Goal: Task Accomplishment & Management: Use online tool/utility

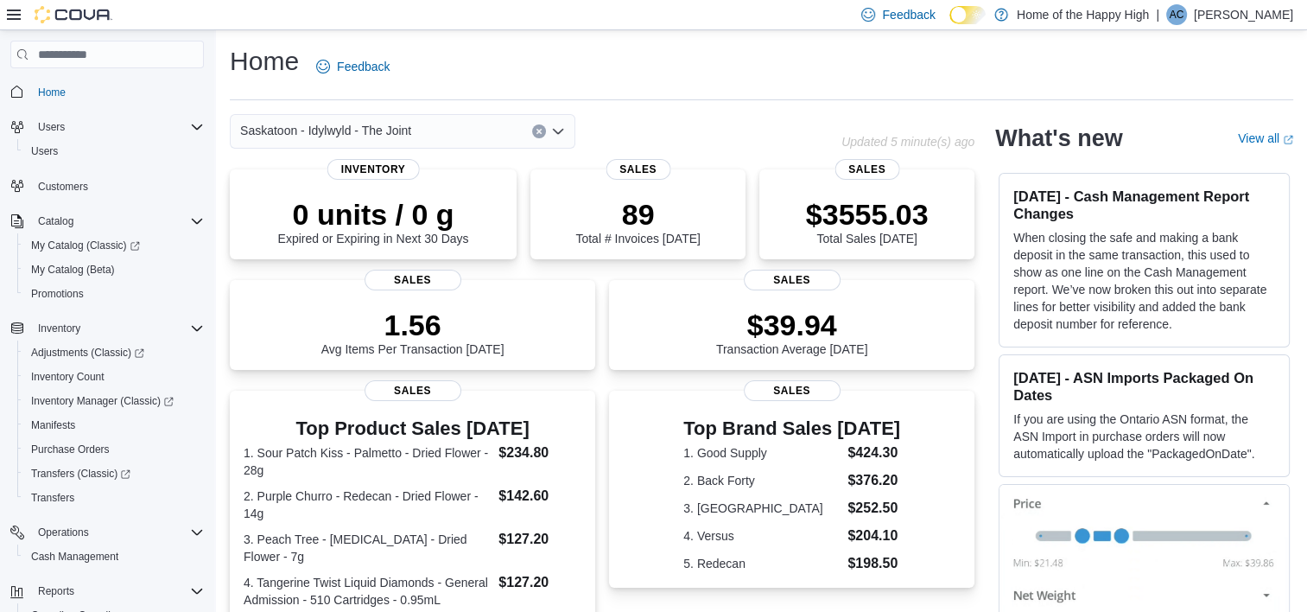
click at [16, 11] on icon at bounding box center [14, 15] width 14 height 14
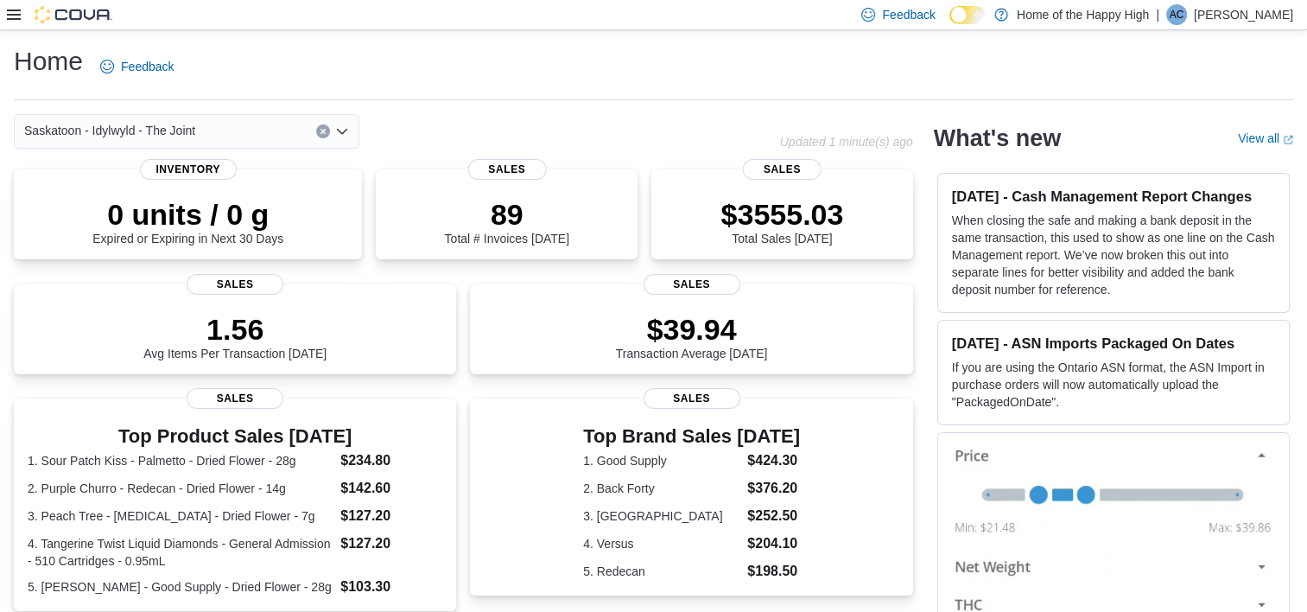
click at [16, 11] on icon at bounding box center [14, 15] width 14 height 14
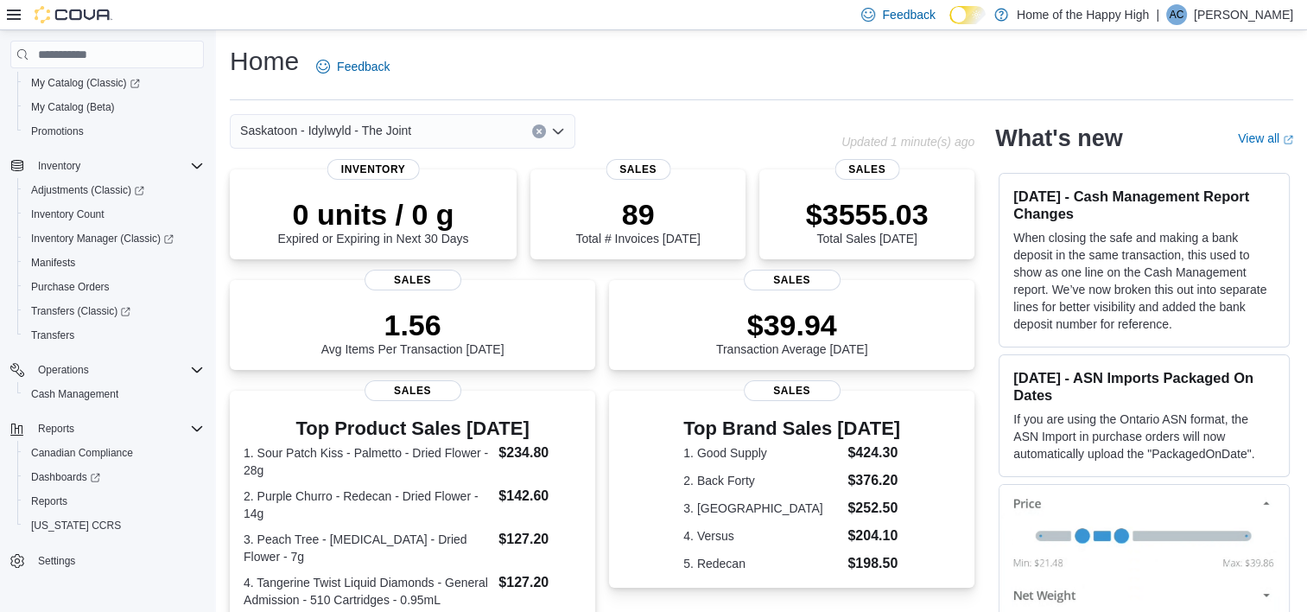
scroll to position [162, 0]
click at [69, 160] on span "Inventory" at bounding box center [59, 166] width 42 height 14
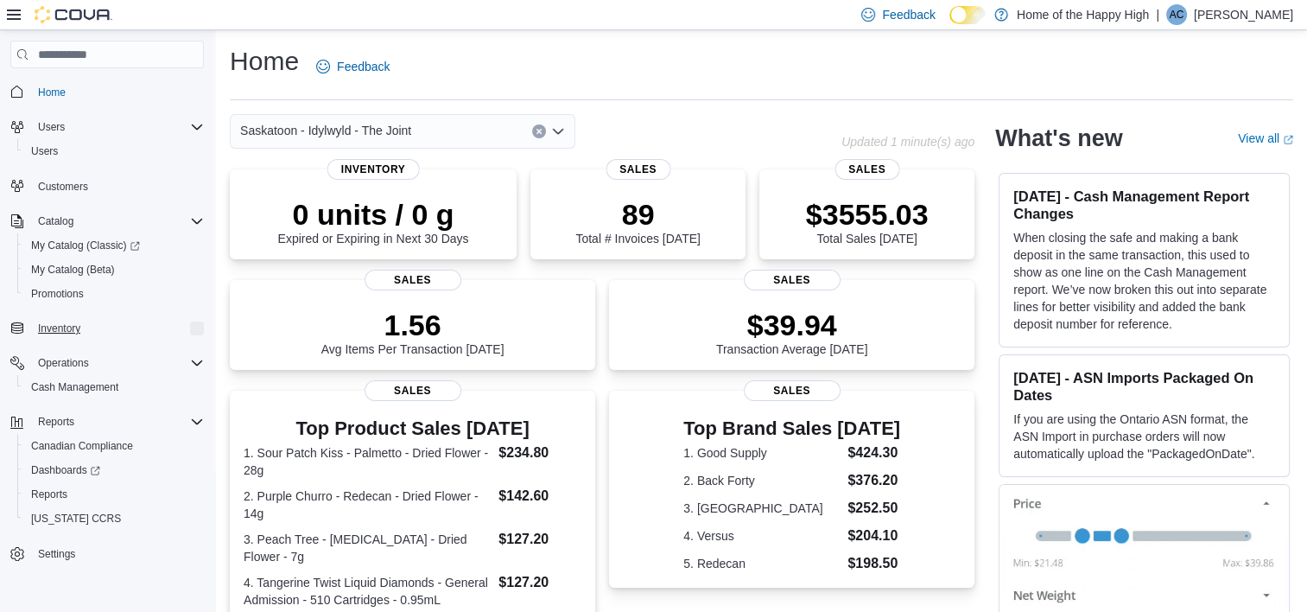
scroll to position [0, 0]
click at [62, 326] on span "Inventory" at bounding box center [59, 328] width 42 height 14
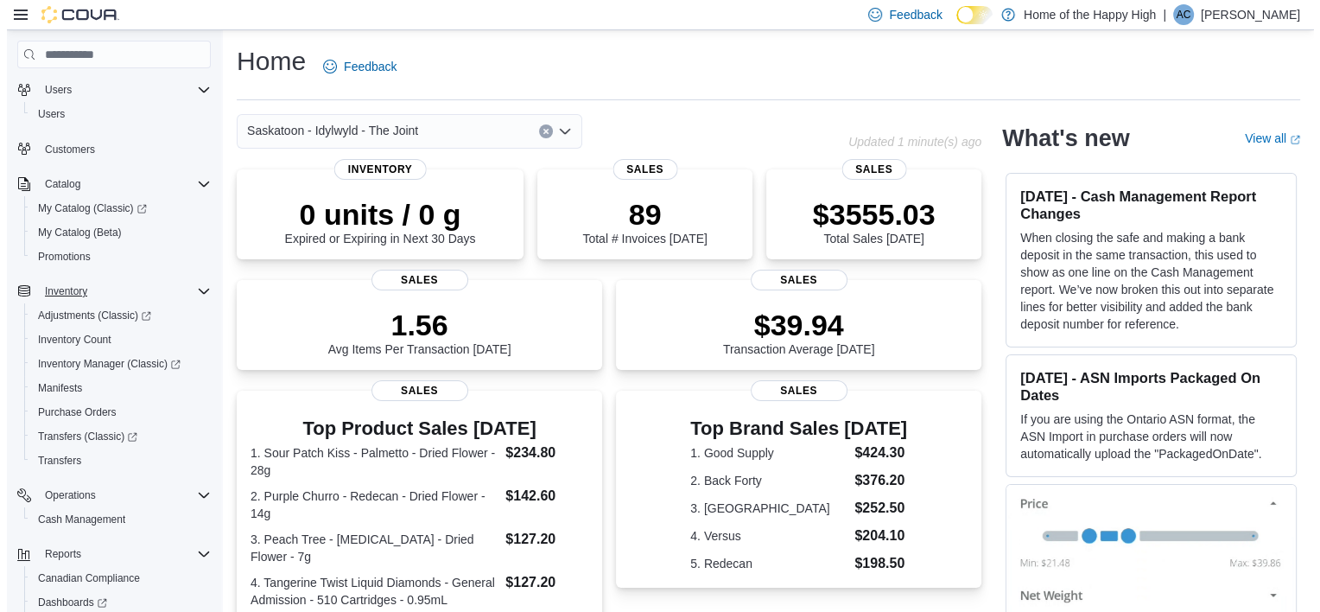
scroll to position [43, 0]
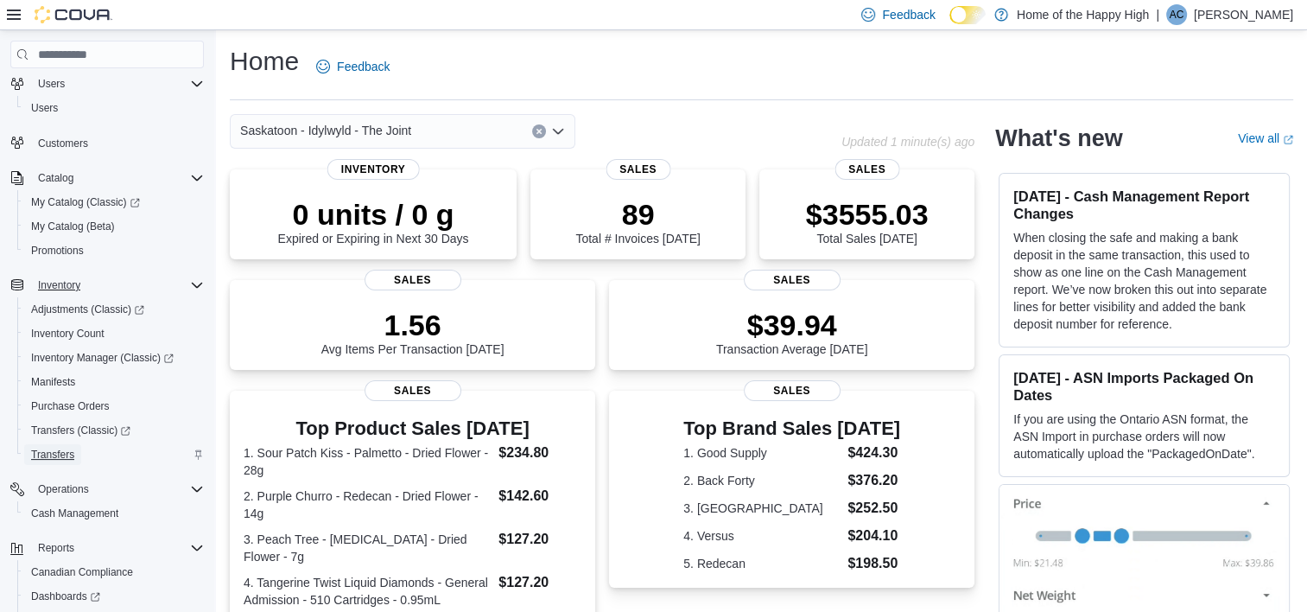
click at [50, 448] on span "Transfers" at bounding box center [52, 455] width 43 height 14
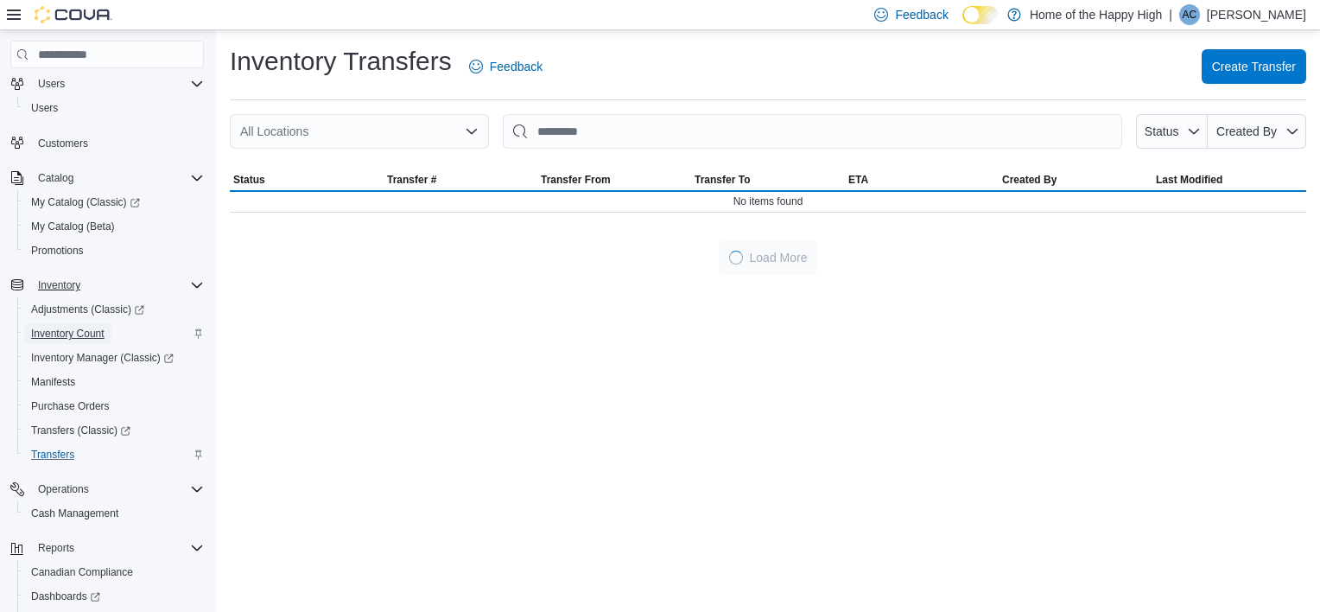
click at [68, 335] on span "Inventory Count" at bounding box center [67, 334] width 73 height 14
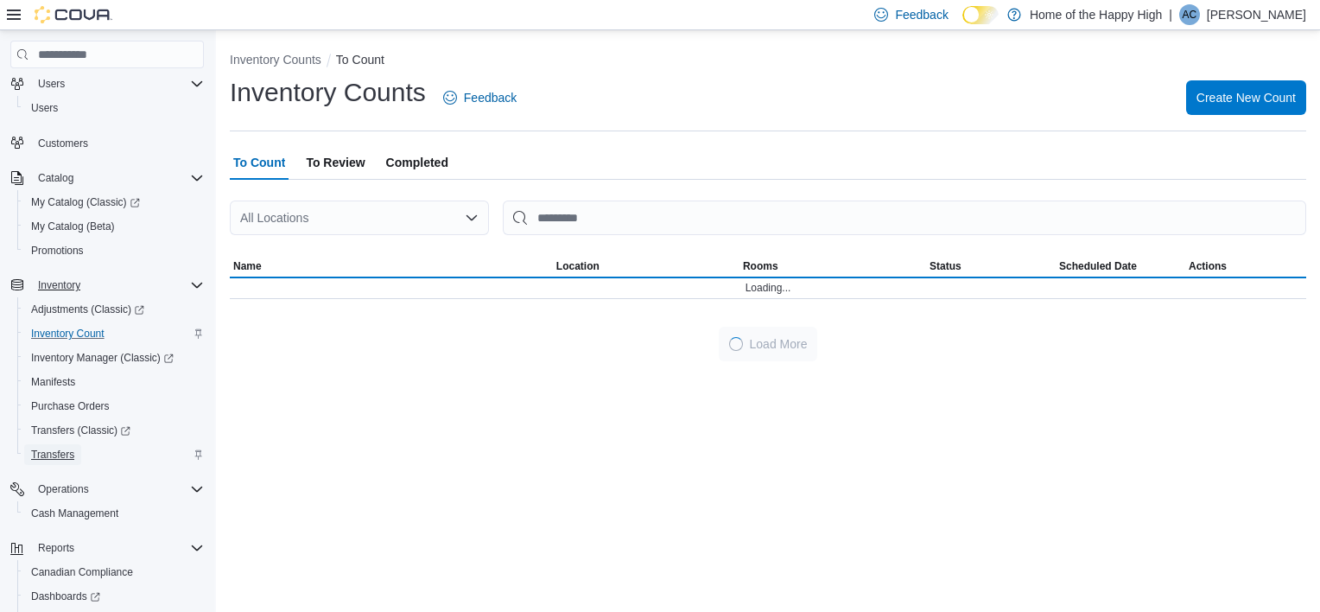
click at [45, 453] on span "Transfers" at bounding box center [52, 455] width 43 height 14
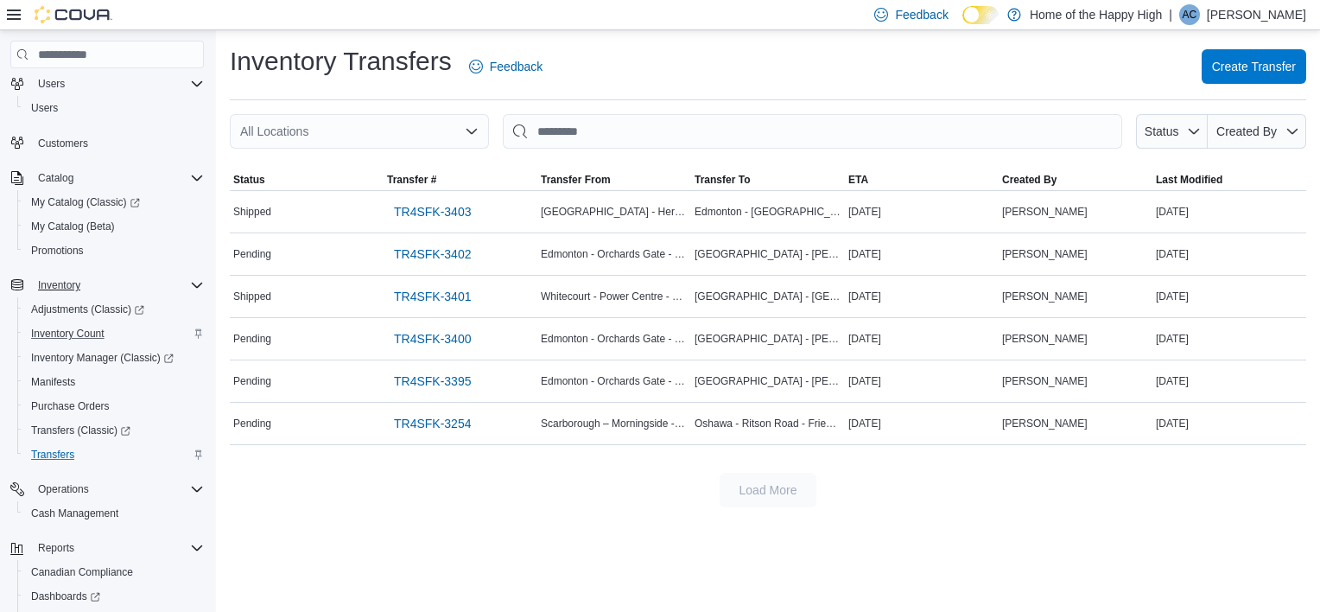
click at [439, 130] on div "All Locations" at bounding box center [359, 131] width 259 height 35
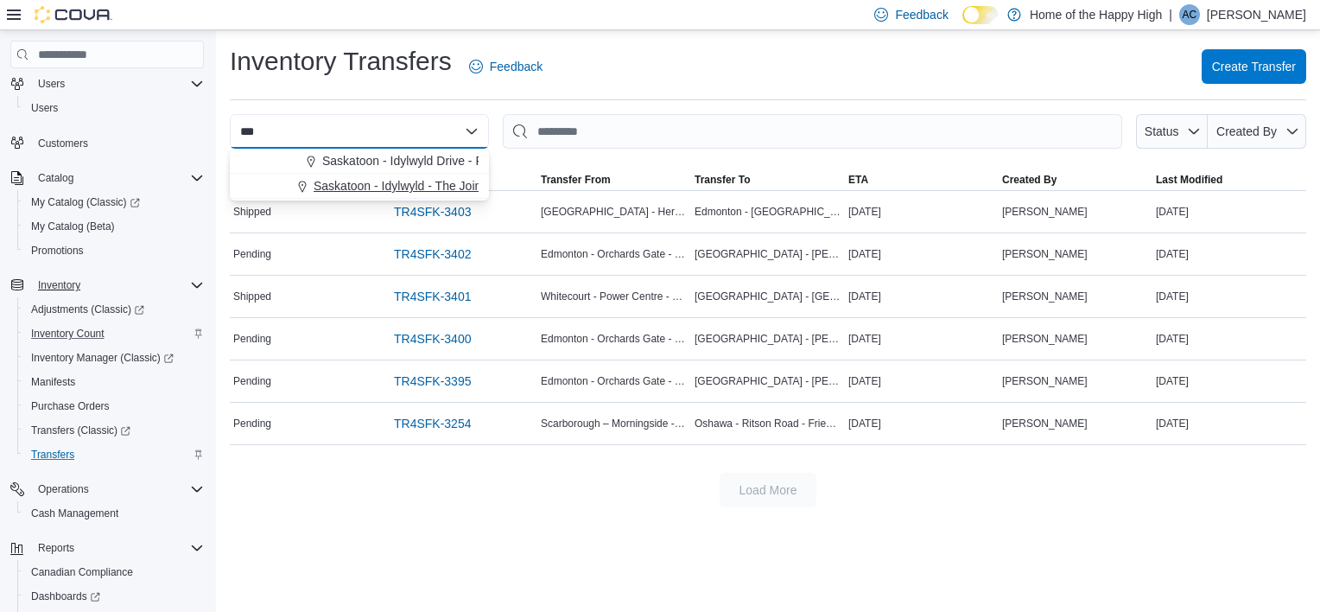
type input "***"
click at [411, 190] on span "Saskatoon - Idylwyld - The Joint" at bounding box center [399, 185] width 171 height 17
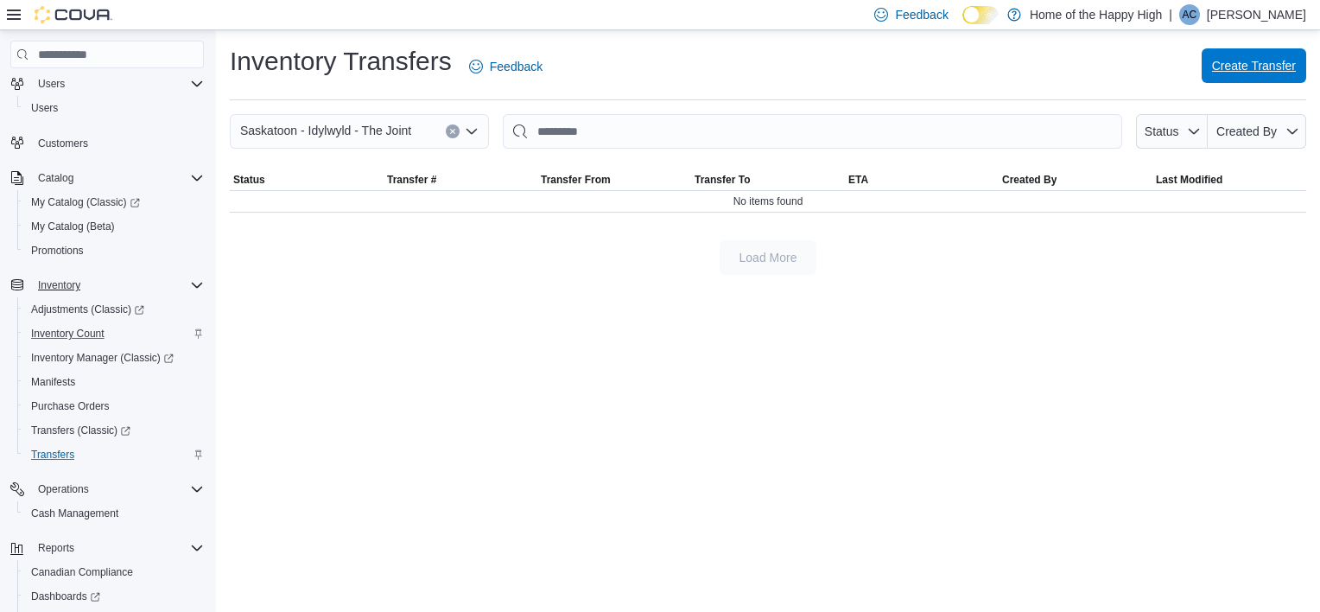
click at [1223, 70] on span "Create Transfer" at bounding box center [1254, 65] width 84 height 17
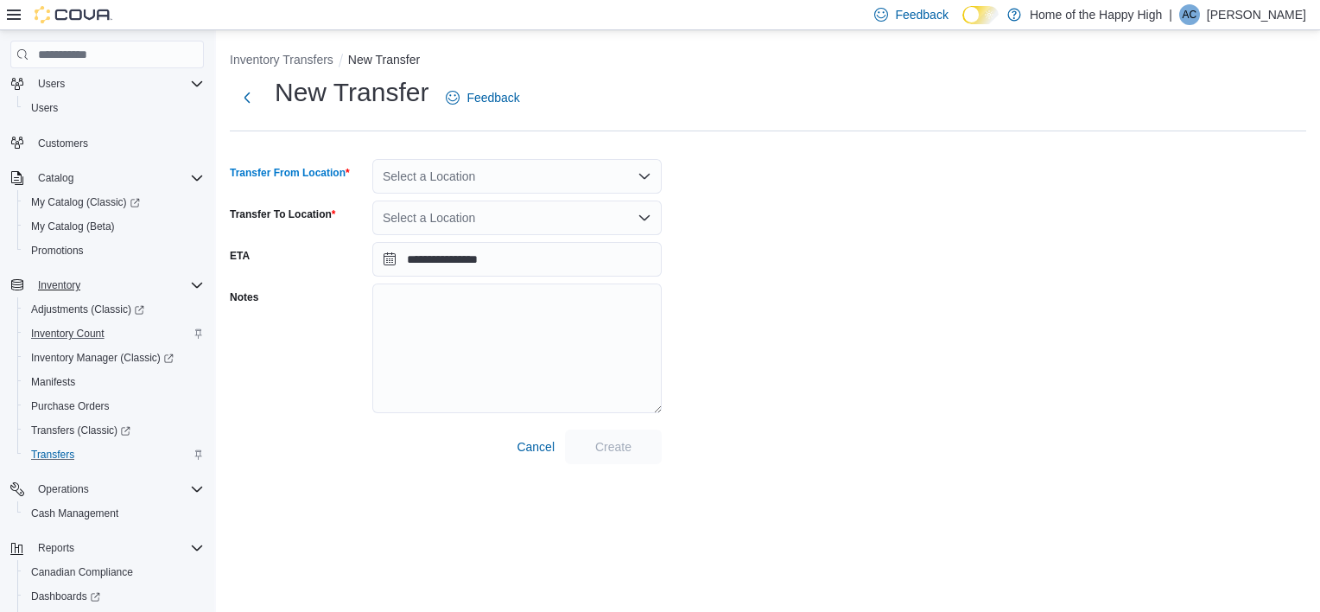
click at [631, 174] on div "Select a Location" at bounding box center [516, 176] width 289 height 35
click at [778, 171] on div "**********" at bounding box center [768, 269] width 1076 height 389
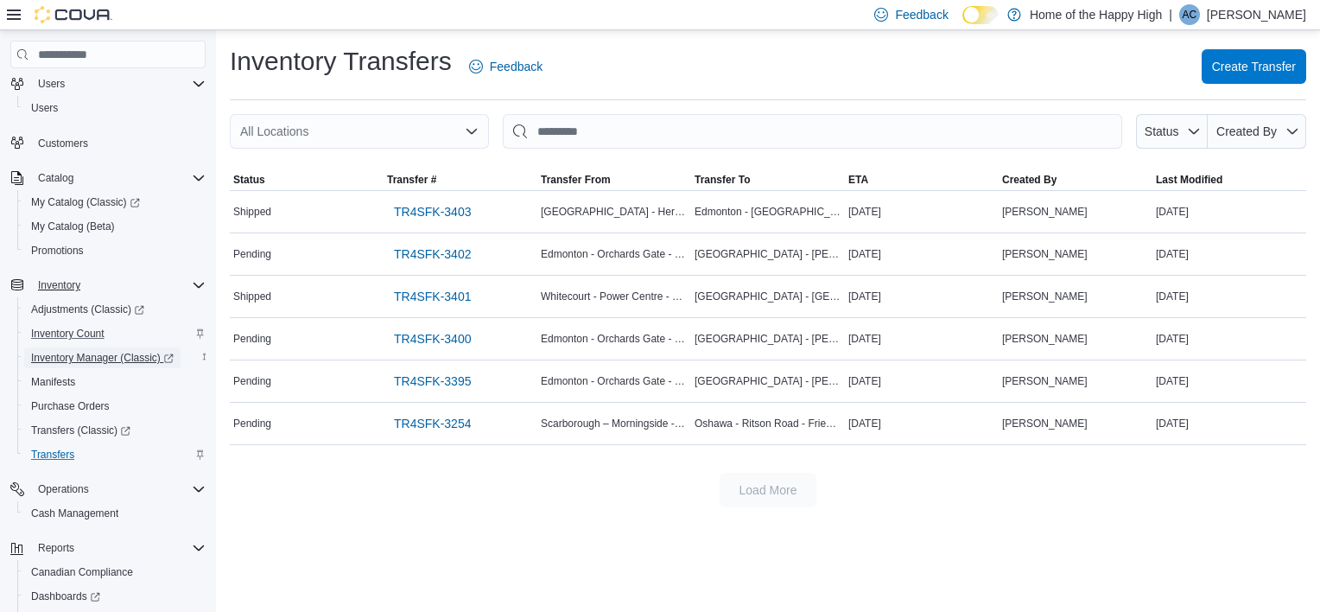
click at [90, 357] on span "Inventory Manager (Classic)" at bounding box center [102, 358] width 143 height 14
